Goal: Information Seeking & Learning: Learn about a topic

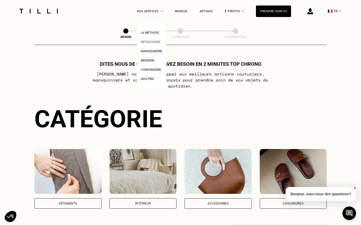
click at [154, 39] on link "Retoucherie" at bounding box center [151, 41] width 20 height 5
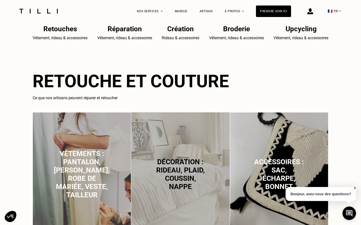
scroll to position [282, 0]
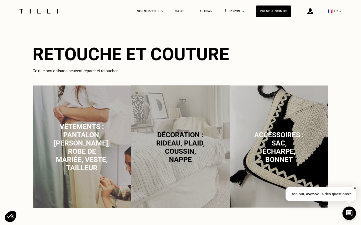
click at [92, 127] on span "Vêtements : pantalon, [PERSON_NAME], robe de mariée, veste, tailleur" at bounding box center [82, 148] width 56 height 50
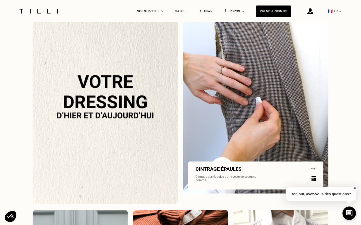
scroll to position [439, 0]
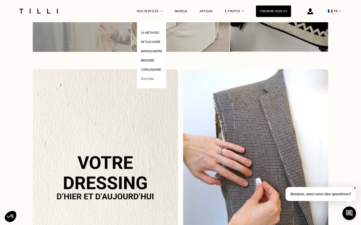
click at [149, 80] on span "Nos prix" at bounding box center [147, 79] width 13 height 4
select select "FR"
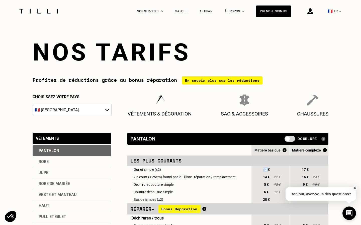
drag, startPoint x: 267, startPoint y: 170, endPoint x: 260, endPoint y: 170, distance: 7.0
click at [260, 170] on div "12 €" at bounding box center [261, 169] width 21 height 7
click at [263, 169] on span "12 €" at bounding box center [266, 170] width 9 height 4
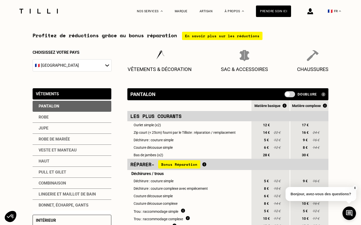
scroll to position [46, 0]
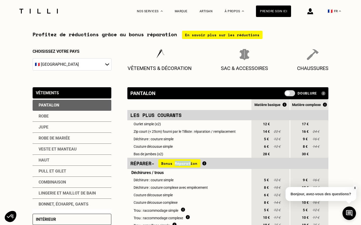
drag, startPoint x: 177, startPoint y: 163, endPoint x: 193, endPoint y: 162, distance: 16.3
click at [193, 163] on span "Bonus Réparation" at bounding box center [179, 164] width 42 height 8
click at [193, 162] on span "Bonus Réparation" at bounding box center [179, 164] width 42 height 8
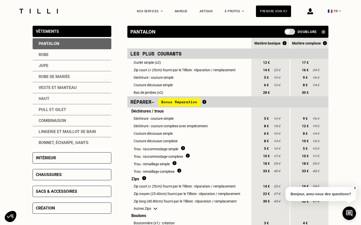
scroll to position [111, 0]
